Goal: Task Accomplishment & Management: Complete application form

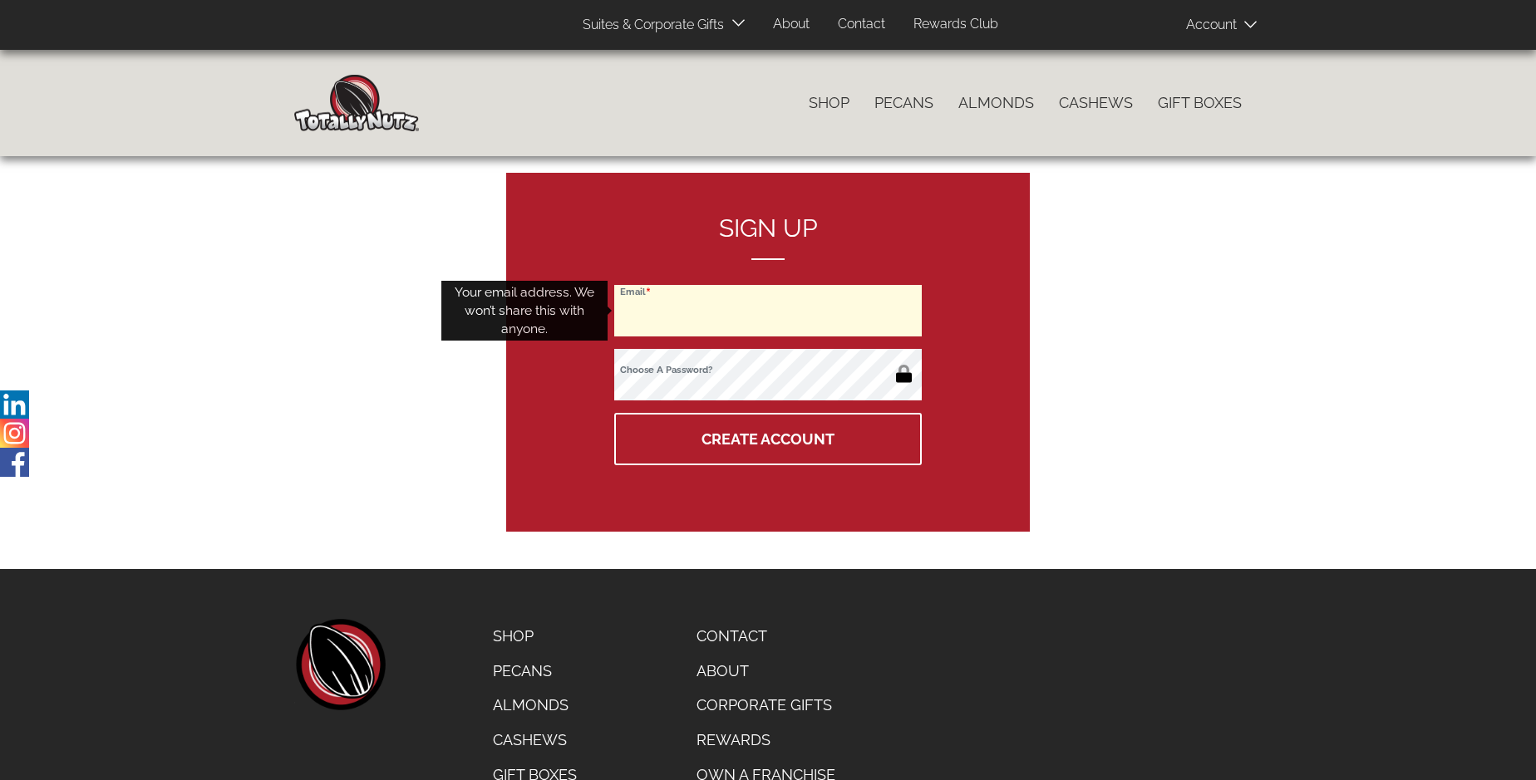
click at [768, 311] on input "Email" at bounding box center [767, 311] width 307 height 52
type input "[EMAIL_ADDRESS][DOMAIN_NAME]"
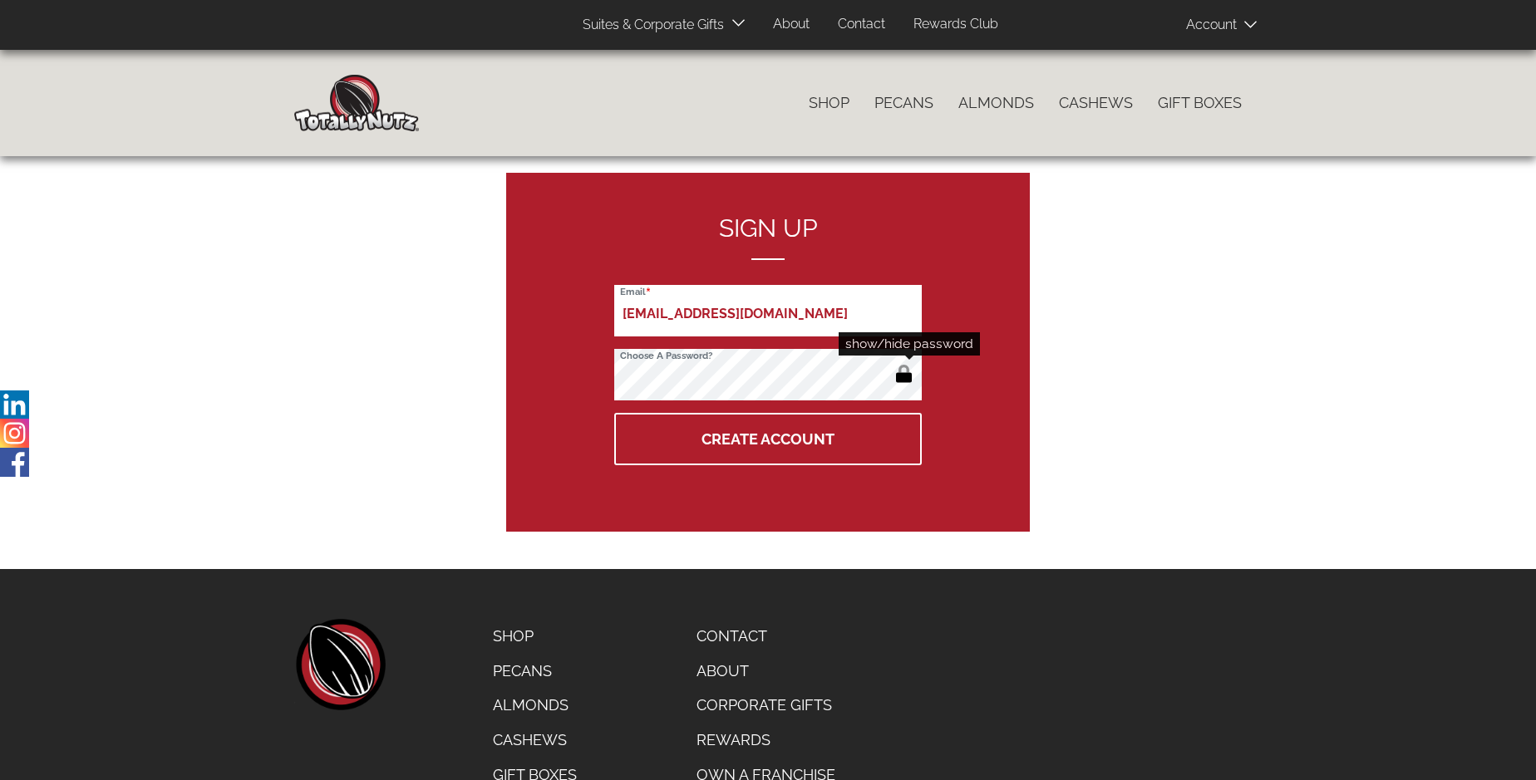
click at [903, 376] on button "button" at bounding box center [903, 375] width 27 height 27
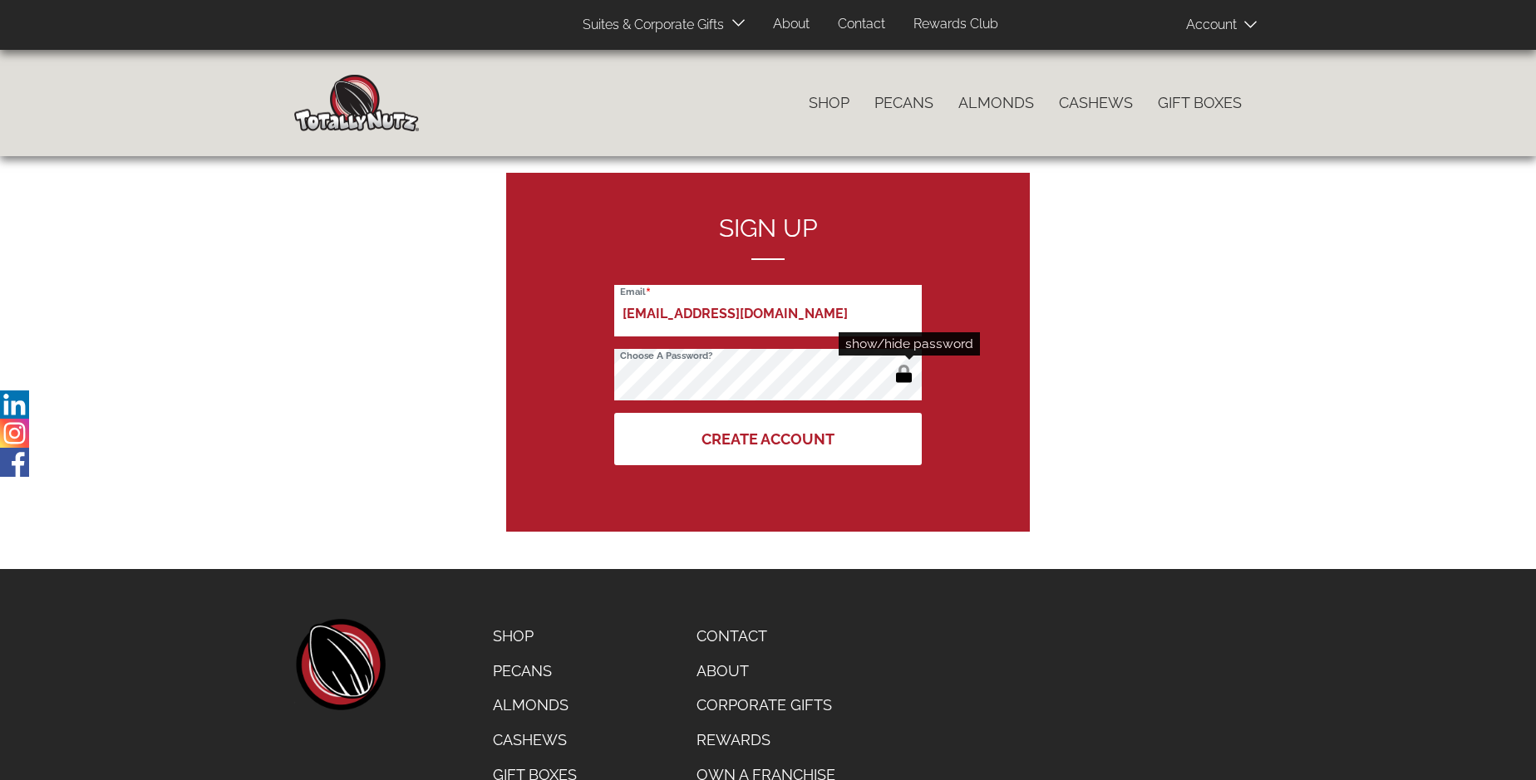
click at [768, 439] on button "Create Account" at bounding box center [767, 439] width 307 height 52
